Goal: Transaction & Acquisition: Purchase product/service

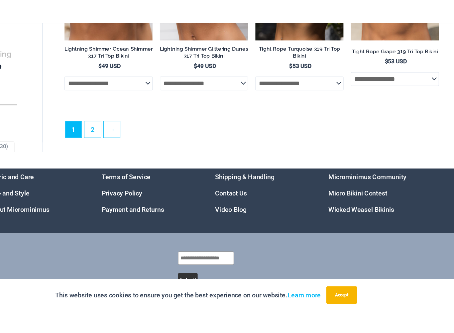
scroll to position [1651, 0]
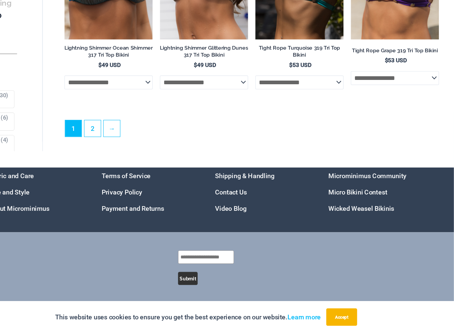
click at [116, 138] on link "2" at bounding box center [123, 145] width 15 height 15
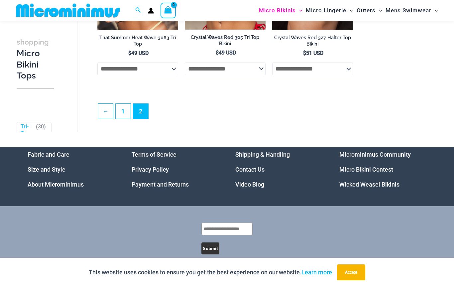
scroll to position [745, 0]
